Goal: Task Accomplishment & Management: Complete application form

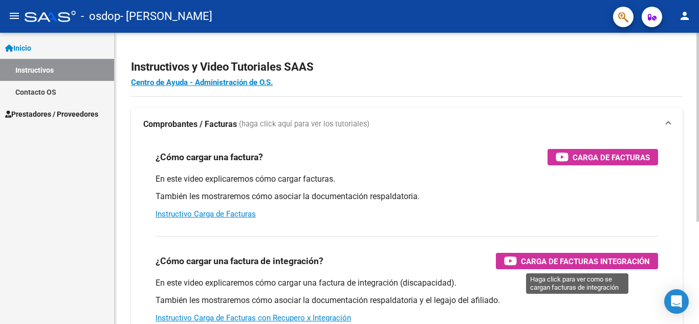
click at [568, 257] on span "Carga de Facturas Integración" at bounding box center [585, 261] width 129 height 13
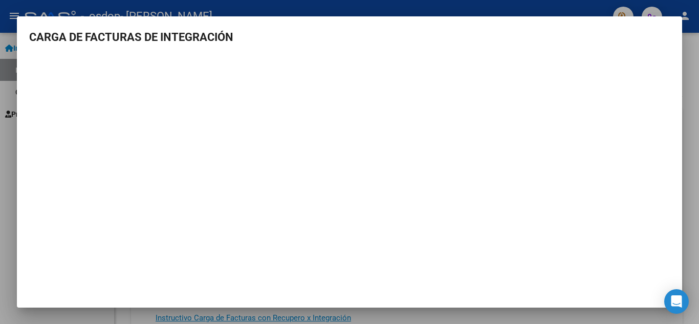
click at [419, 7] on div at bounding box center [349, 162] width 699 height 324
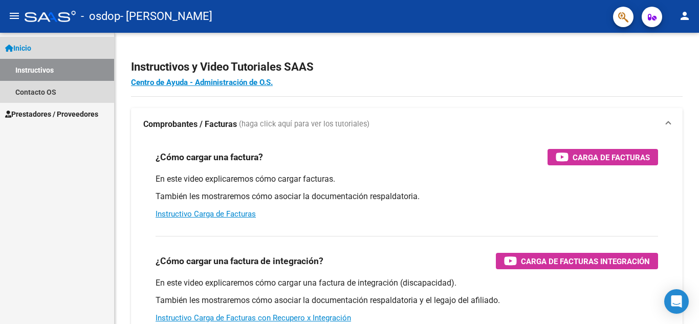
click at [39, 44] on link "Inicio" at bounding box center [57, 48] width 114 height 22
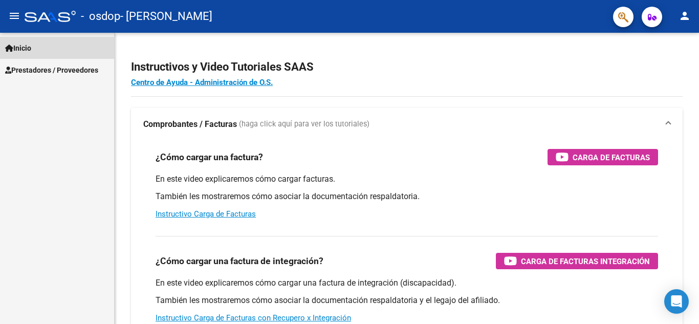
click at [39, 44] on link "Inicio" at bounding box center [57, 48] width 114 height 22
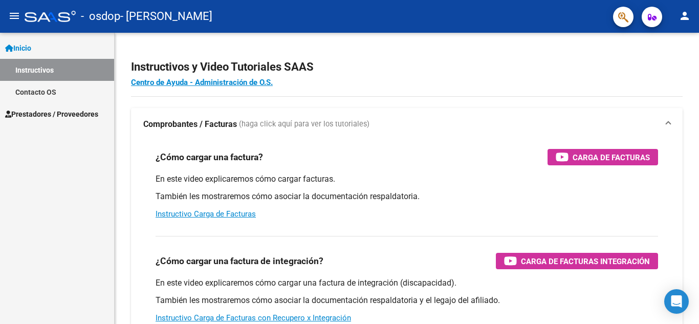
click at [49, 112] on span "Prestadores / Proveedores" at bounding box center [51, 113] width 93 height 11
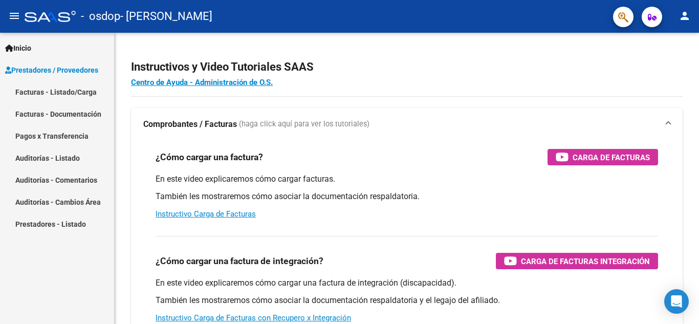
click at [55, 89] on link "Facturas - Listado/Carga" at bounding box center [57, 92] width 114 height 22
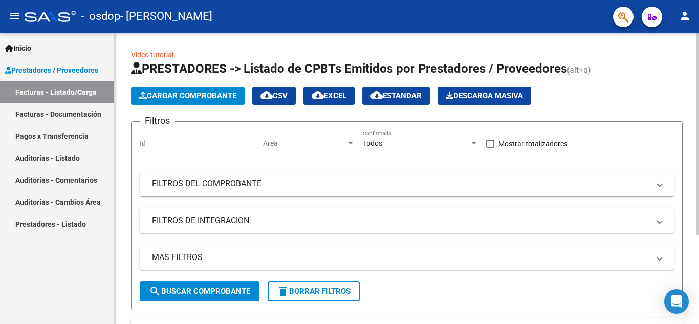
click at [193, 96] on span "Cargar Comprobante" at bounding box center [187, 95] width 97 height 9
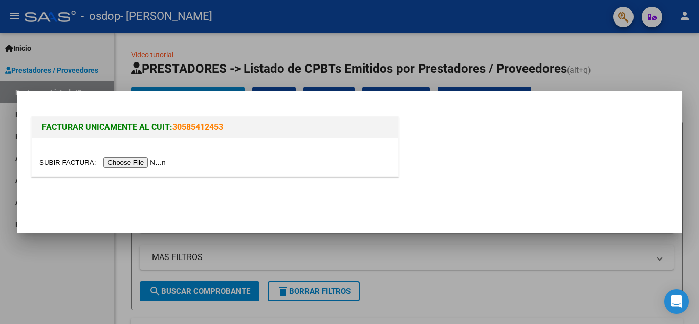
click at [143, 162] on input "file" at bounding box center [103, 162] width 129 height 11
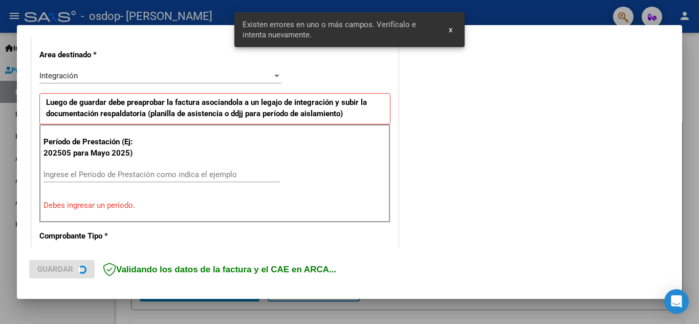
scroll to position [232, 0]
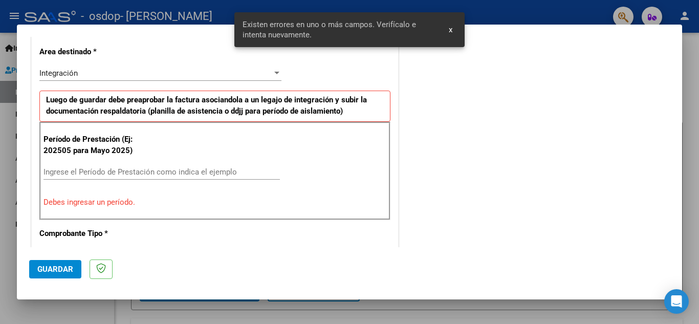
click at [75, 168] on input "Ingrese el Período de Prestación como indica el ejemplo" at bounding box center [162, 171] width 236 height 9
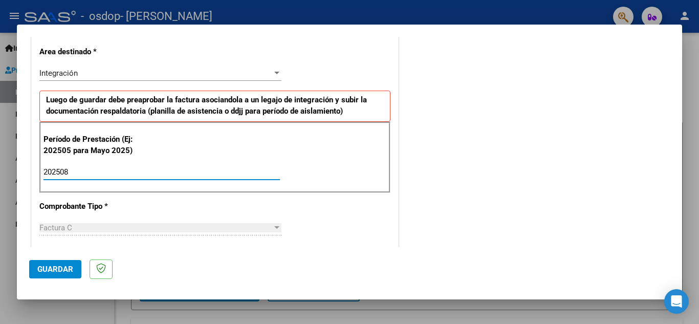
type input "202508"
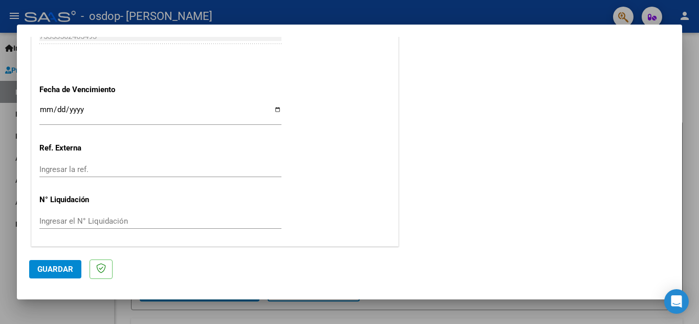
scroll to position [690, 0]
click at [57, 265] on span "Guardar" at bounding box center [55, 269] width 36 height 9
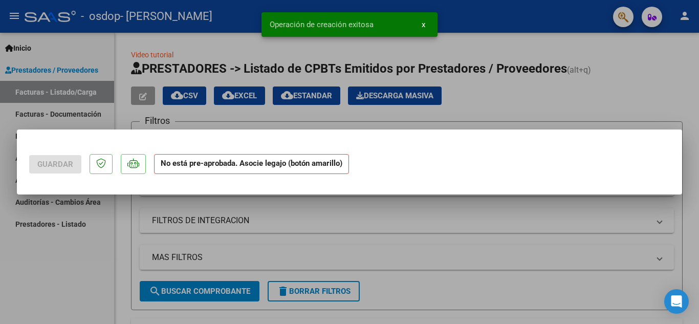
scroll to position [0, 0]
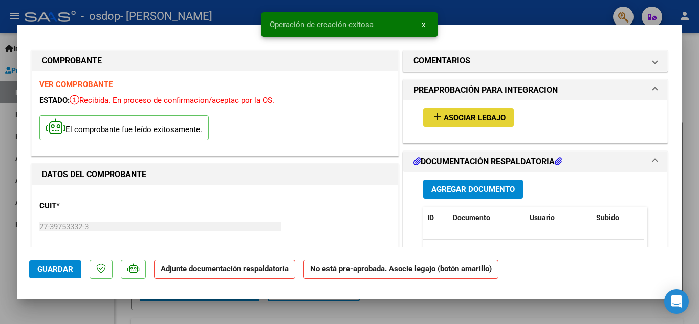
click at [463, 113] on span "Asociar Legajo" at bounding box center [475, 117] width 62 height 9
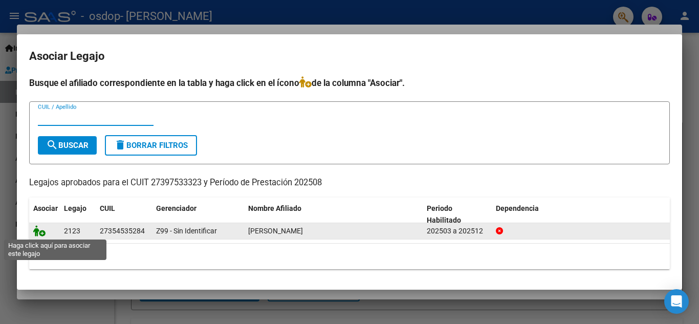
click at [39, 229] on icon at bounding box center [39, 230] width 12 height 11
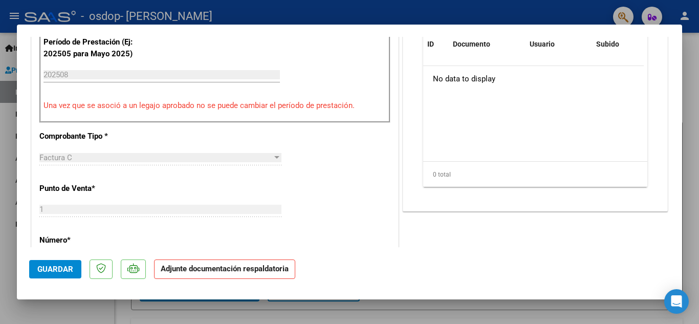
scroll to position [303, 0]
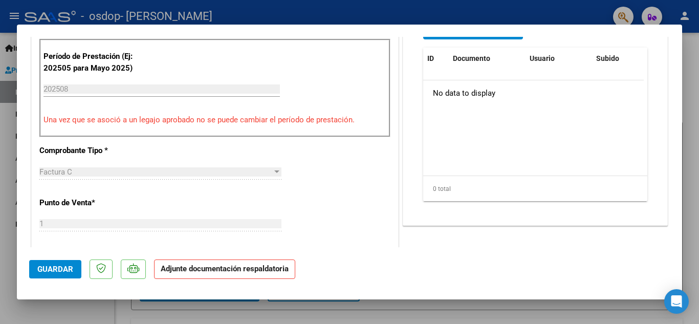
click at [184, 270] on strong "Adjunte documentación respaldatoria" at bounding box center [225, 268] width 128 height 9
click at [250, 271] on strong "Adjunte documentación respaldatoria" at bounding box center [225, 268] width 128 height 9
click at [197, 270] on strong "Adjunte documentación respaldatoria" at bounding box center [225, 268] width 128 height 9
drag, startPoint x: 682, startPoint y: 121, endPoint x: 682, endPoint y: 102, distance: 18.9
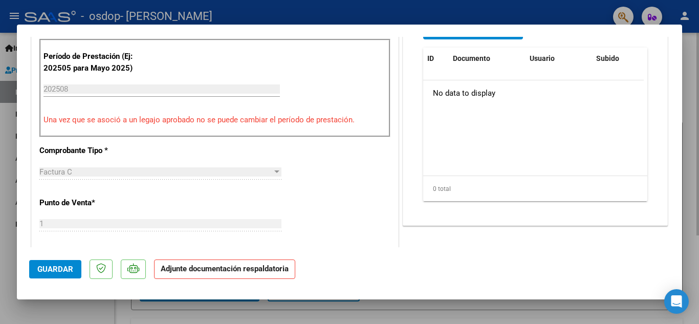
click at [682, 102] on div at bounding box center [349, 162] width 699 height 324
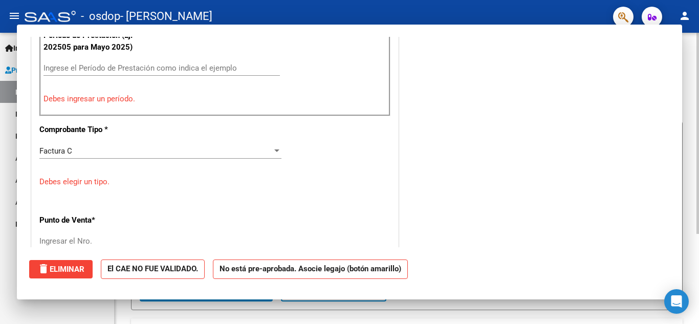
scroll to position [0, 0]
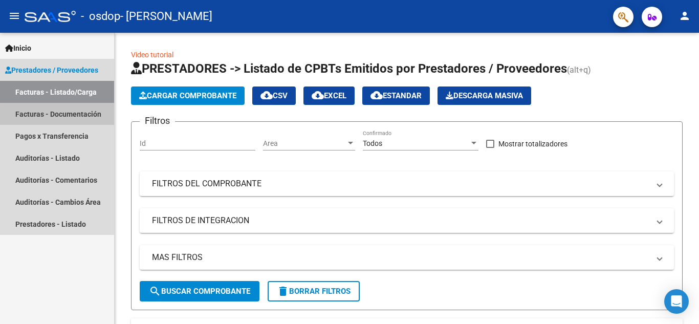
click at [69, 115] on link "Facturas - Documentación" at bounding box center [57, 114] width 114 height 22
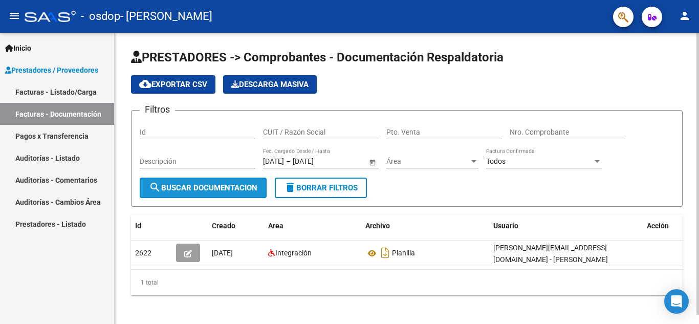
click at [241, 193] on button "search Buscar Documentacion" at bounding box center [203, 188] width 127 height 20
click at [679, 76] on div "PRESTADORES -> Comprobantes - Documentación Respaldatoria cloud_download Export…" at bounding box center [408, 180] width 587 height 295
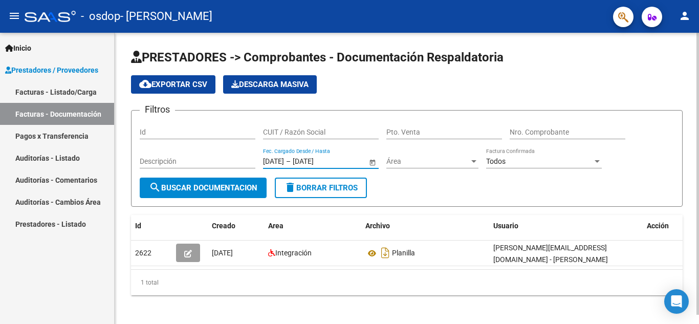
click at [277, 158] on input "09/03/2025" at bounding box center [273, 161] width 21 height 9
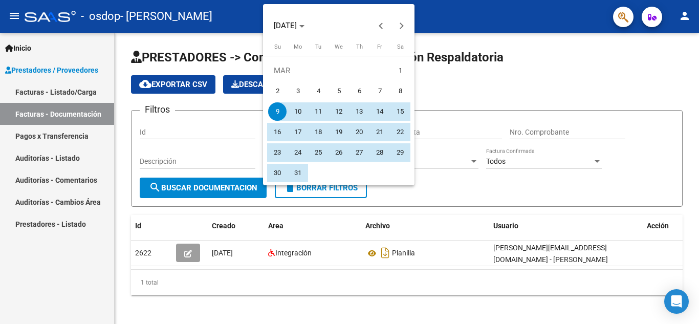
click at [398, 75] on span "1" at bounding box center [400, 70] width 18 height 18
type input "01/03/2025"
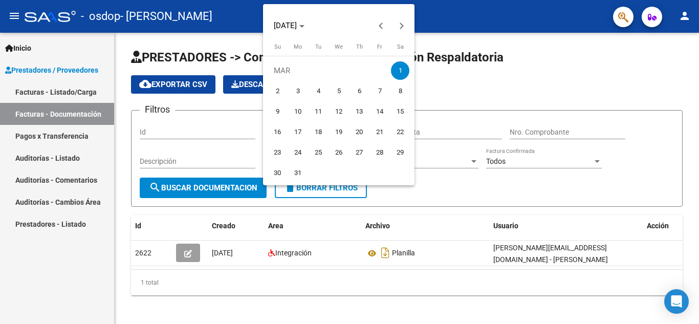
click at [442, 85] on div at bounding box center [349, 162] width 699 height 324
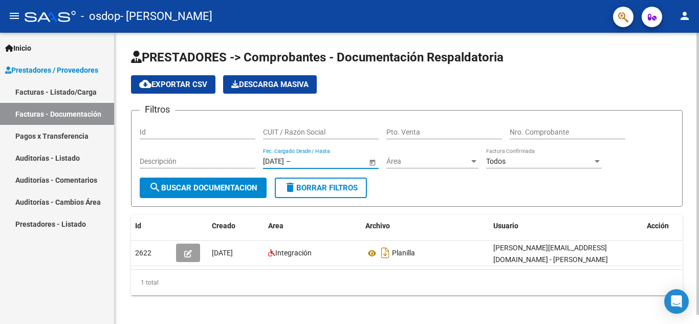
click at [313, 163] on input "text" at bounding box center [318, 161] width 50 height 9
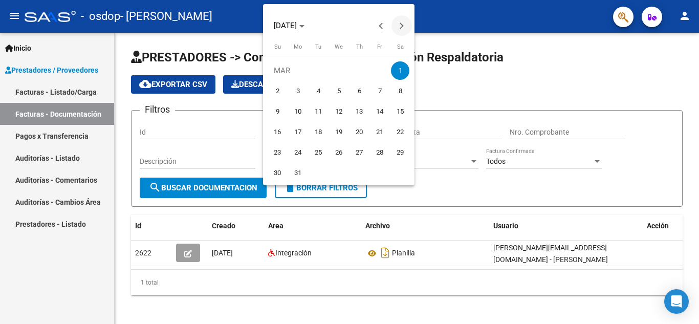
click at [400, 24] on button "Next month" at bounding box center [402, 25] width 20 height 20
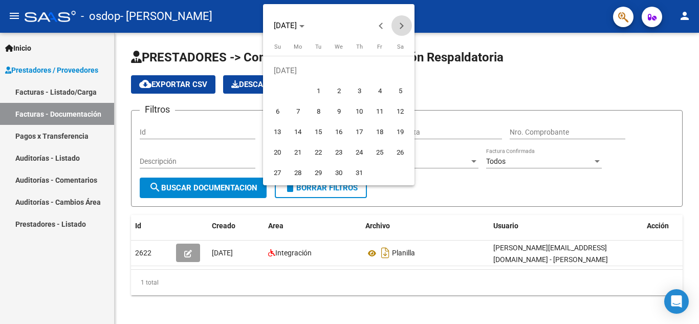
click at [400, 24] on button "Next month" at bounding box center [402, 25] width 20 height 20
click at [319, 96] on span "2" at bounding box center [318, 91] width 18 height 18
type input "02/09/2025"
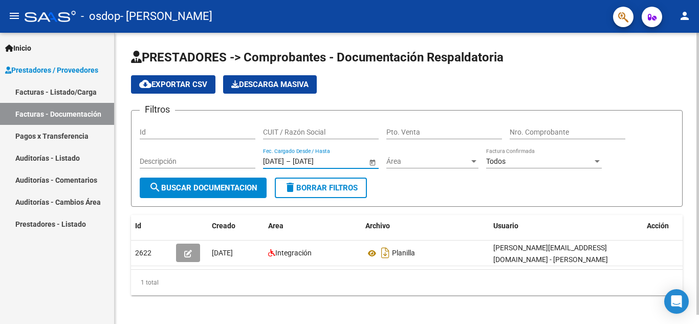
click at [234, 191] on span "search Buscar Documentacion" at bounding box center [203, 187] width 108 height 9
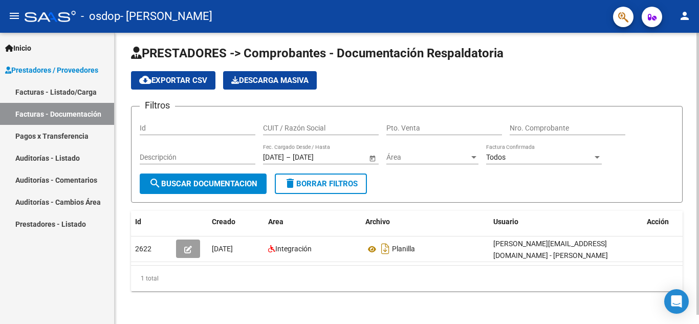
click at [674, 134] on div "PRESTADORES -> Comprobantes - Documentación Respaldatoria cloud_download Export…" at bounding box center [408, 176] width 587 height 295
click at [55, 88] on link "Facturas - Listado/Carga" at bounding box center [57, 92] width 114 height 22
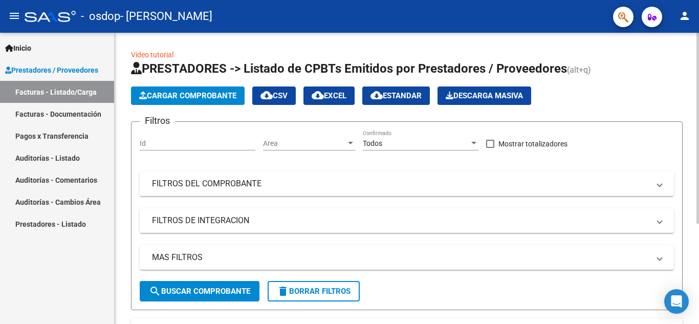
scroll to position [153, 0]
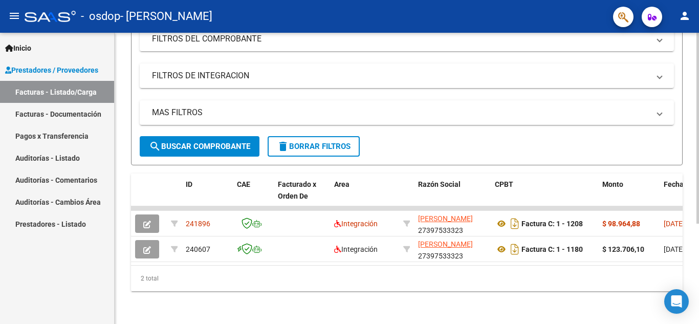
click at [699, 255] on div at bounding box center [698, 228] width 3 height 191
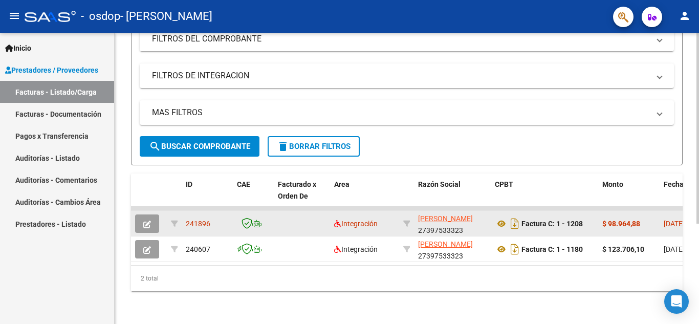
click at [330, 211] on datatable-body-cell at bounding box center [302, 223] width 56 height 25
click at [664, 220] on span "01/09/2025" at bounding box center [674, 224] width 21 height 8
click at [146, 221] on icon "button" at bounding box center [147, 225] width 8 height 8
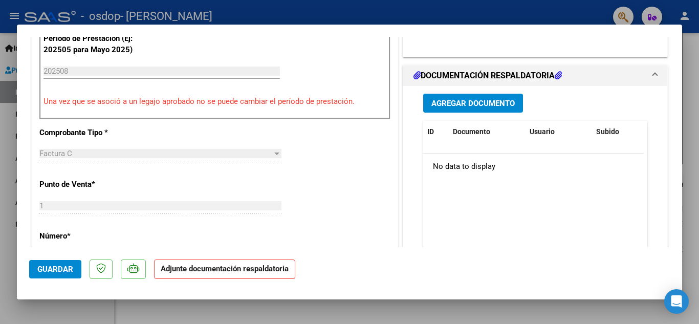
scroll to position [281, 0]
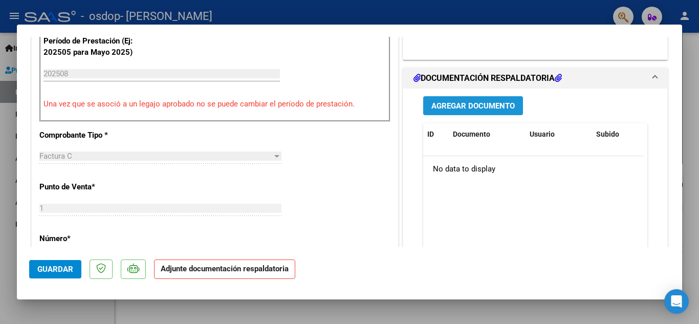
click at [456, 105] on span "Agregar Documento" at bounding box center [472, 105] width 83 height 9
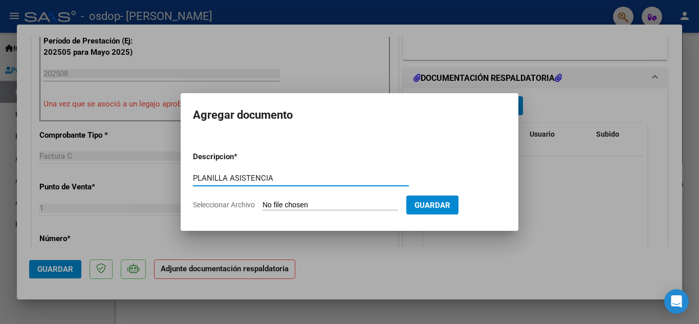
type input "PLANILLA ASISTENCIA"
click at [222, 203] on span "Seleccionar Archivo" at bounding box center [224, 205] width 62 height 8
click at [263, 203] on input "Seleccionar Archivo" at bounding box center [331, 206] width 136 height 10
type input "C:\fakepath\ASÍS PITMAN 0825.pdf"
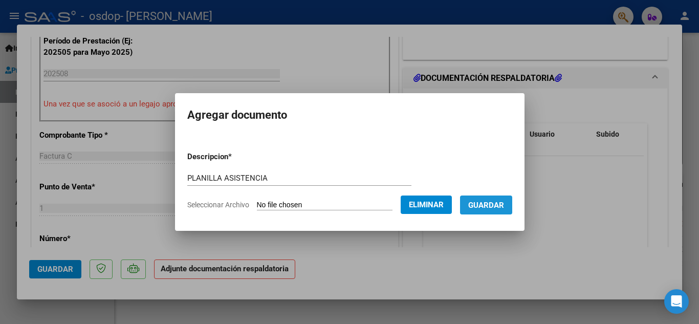
click at [502, 202] on span "Guardar" at bounding box center [486, 205] width 36 height 9
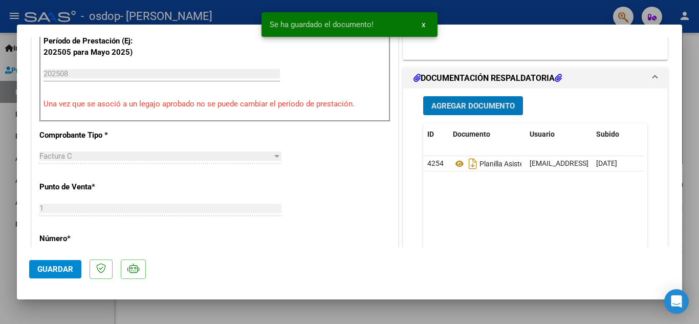
click at [441, 107] on span "Agregar Documento" at bounding box center [472, 105] width 83 height 9
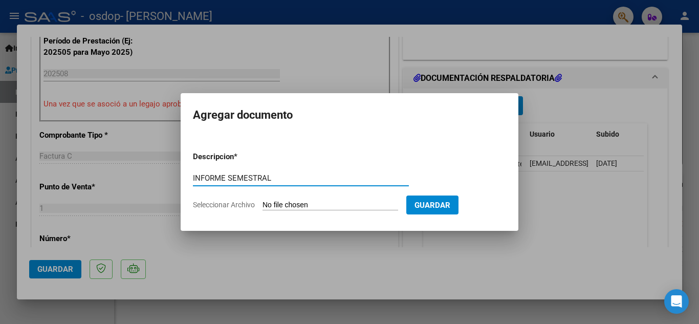
type input "INFORME SEMESTRAL"
click at [235, 202] on span "Seleccionar Archivo" at bounding box center [224, 205] width 62 height 8
click at [263, 202] on input "Seleccionar Archivo" at bounding box center [331, 206] width 136 height 10
click at [242, 204] on span "Seleccionar Archivo" at bounding box center [224, 205] width 62 height 8
click at [263, 204] on input "Seleccionar Archivo" at bounding box center [331, 206] width 136 height 10
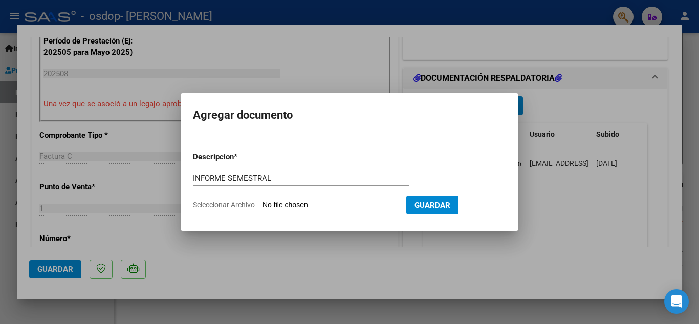
type input "C:\fakepath\INFORME PITMAN 2025.pdf"
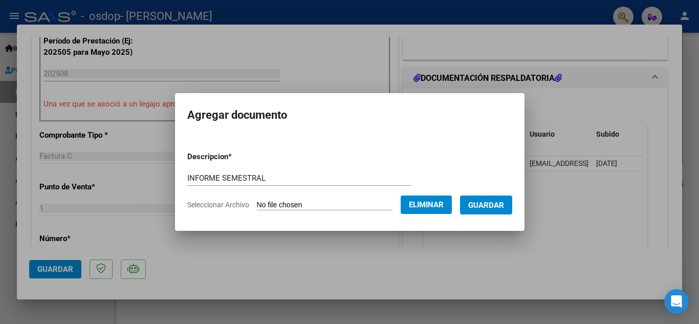
click at [482, 201] on span "Guardar" at bounding box center [486, 205] width 36 height 9
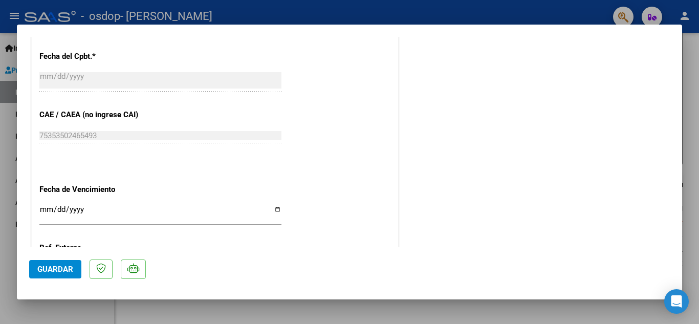
scroll to position [668, 0]
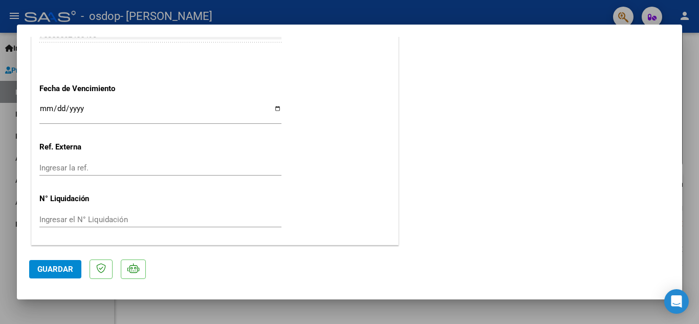
click at [59, 268] on span "Guardar" at bounding box center [55, 269] width 36 height 9
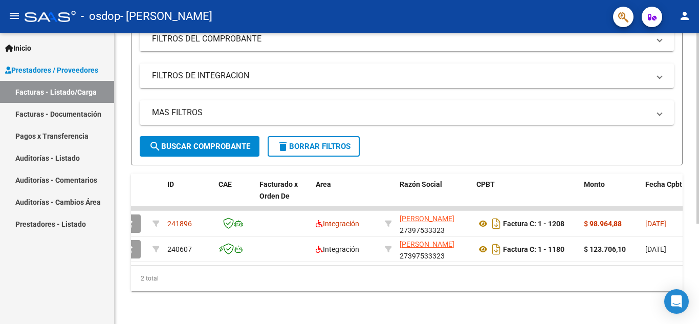
scroll to position [0, 0]
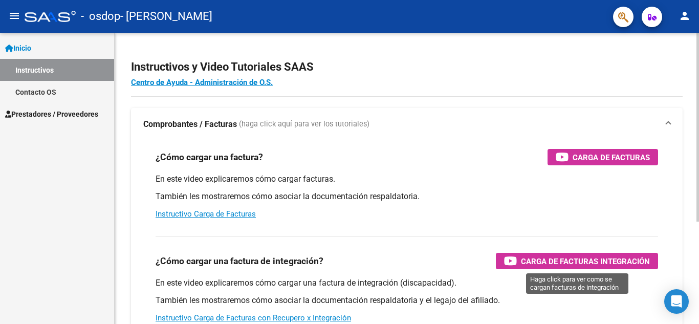
click at [510, 260] on icon "button" at bounding box center [510, 261] width 13 height 12
